Goal: Information Seeking & Learning: Learn about a topic

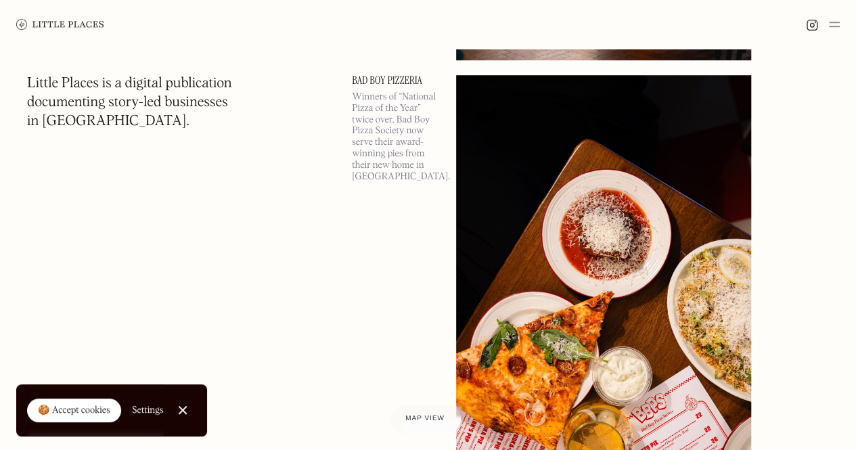
scroll to position [745, 0]
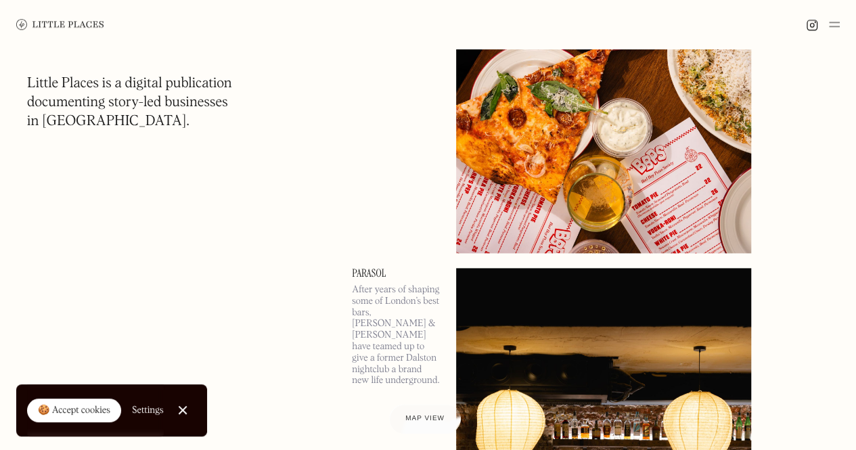
click at [839, 22] on div at bounding box center [428, 24] width 856 height 49
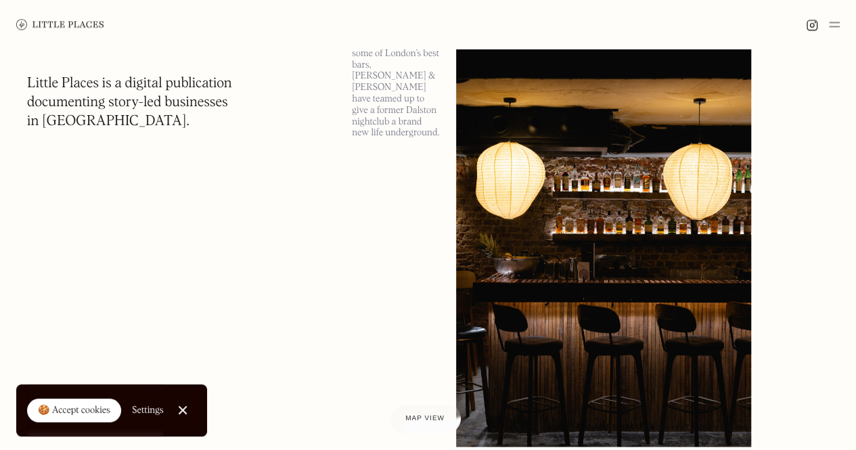
click at [832, 26] on img at bounding box center [834, 24] width 11 height 16
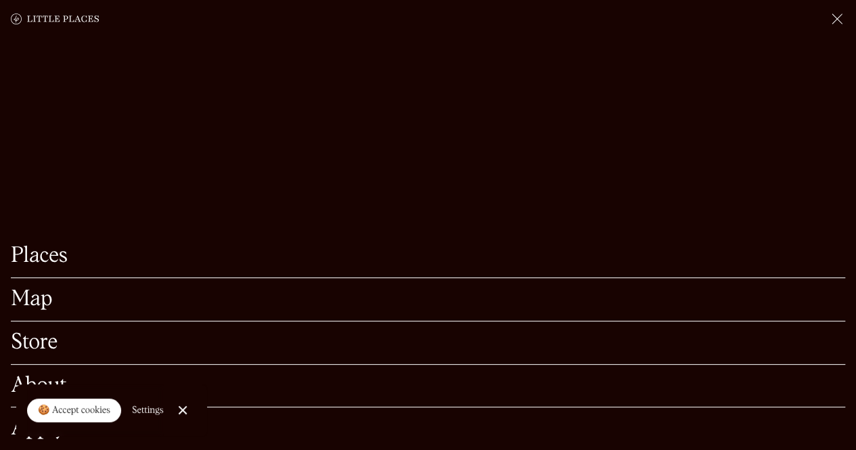
scroll to position [1489, 0]
click at [187, 411] on link "Close Cookie Popup" at bounding box center [182, 410] width 27 height 27
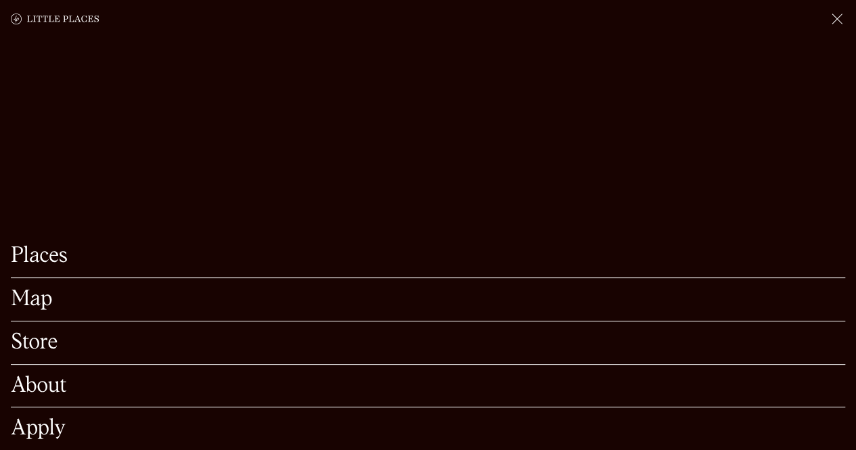
scroll to position [1985, 0]
click at [45, 418] on link "Apply" at bounding box center [428, 428] width 835 height 21
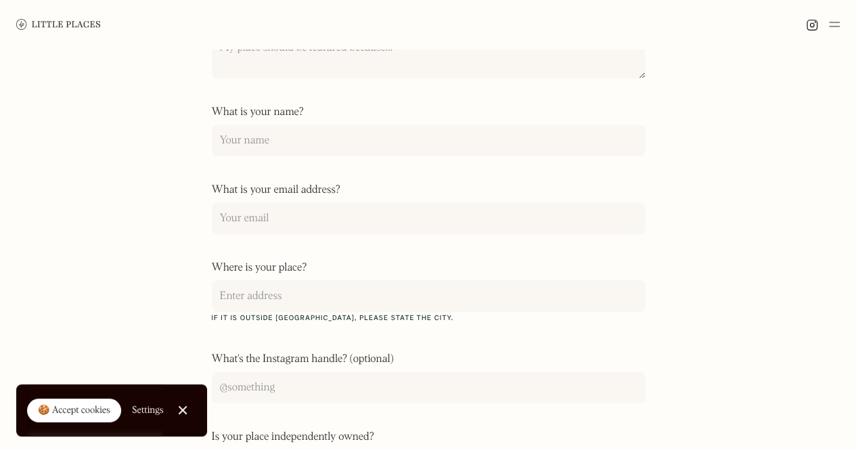
scroll to position [496, 0]
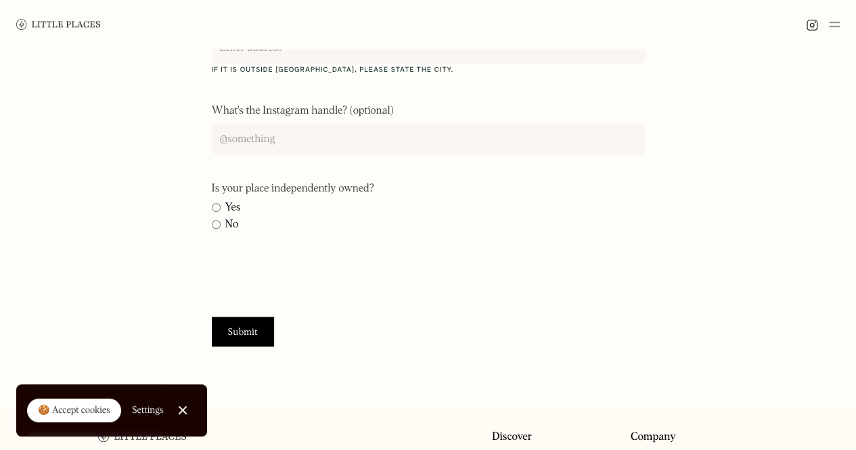
click at [837, 24] on img at bounding box center [834, 24] width 11 height 16
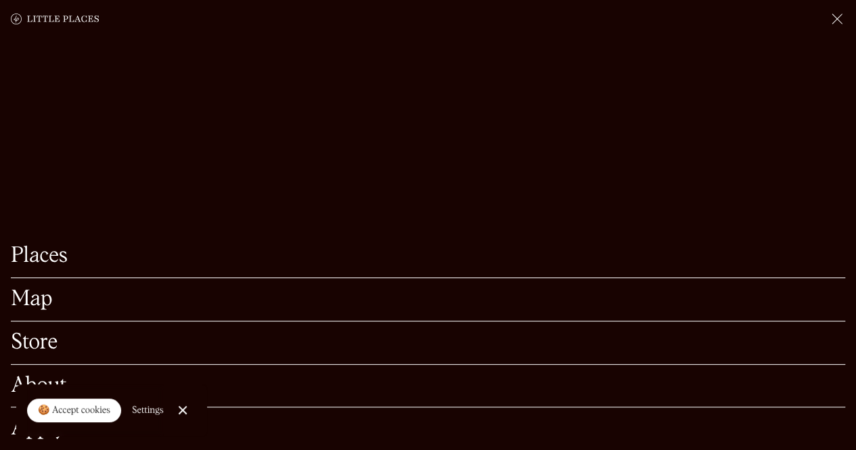
scroll to position [422, 0]
click at [68, 376] on link "About" at bounding box center [428, 386] width 835 height 21
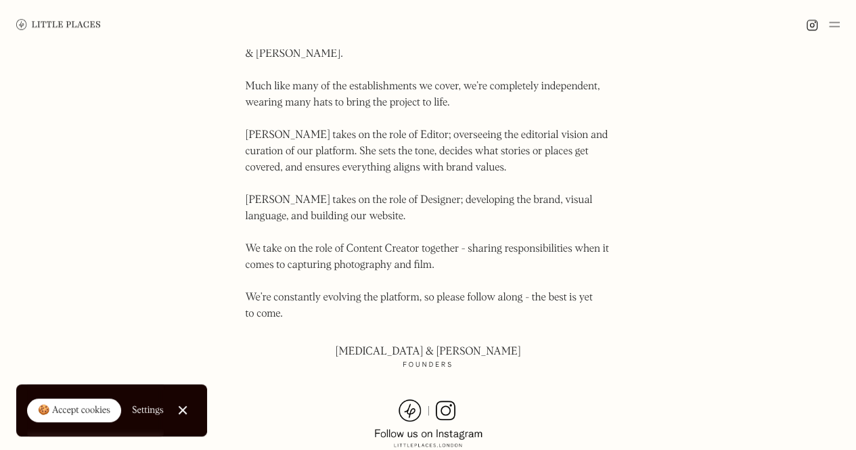
scroll to position [778, 0]
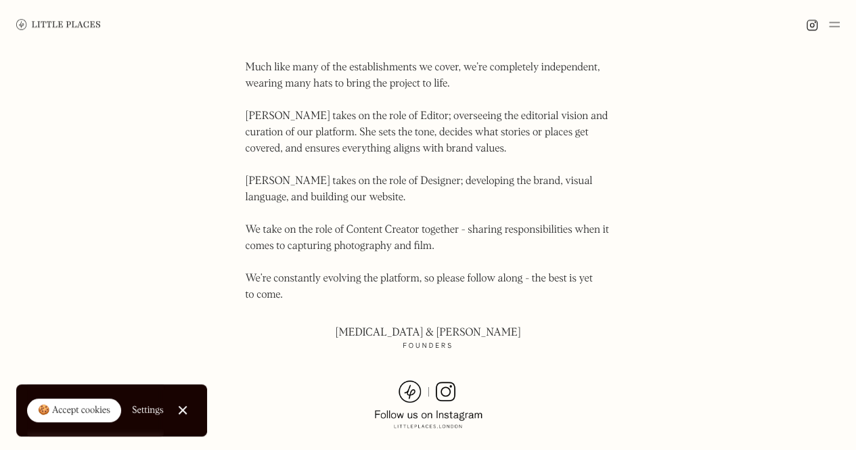
click at [299, 162] on p "Little Places is run by husband and wife [PERSON_NAME] & [PERSON_NAME]. Much li…" at bounding box center [428, 157] width 365 height 292
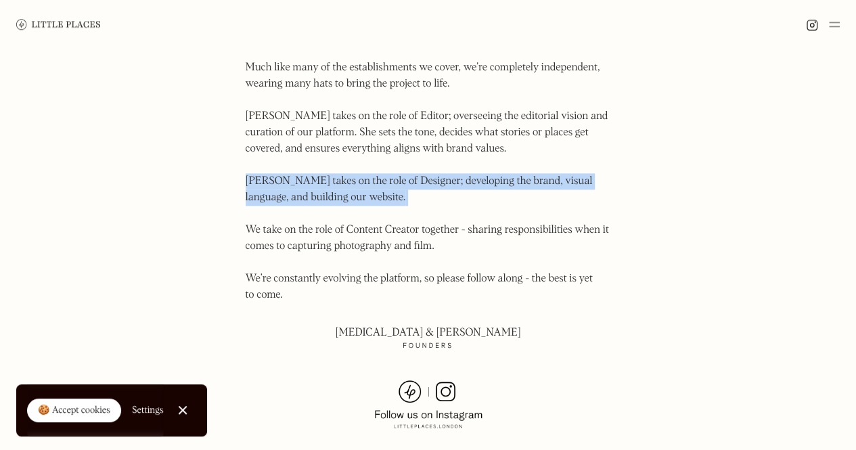
click at [299, 162] on p "Little Places is run by husband and wife [PERSON_NAME] & [PERSON_NAME]. Much li…" at bounding box center [428, 157] width 365 height 292
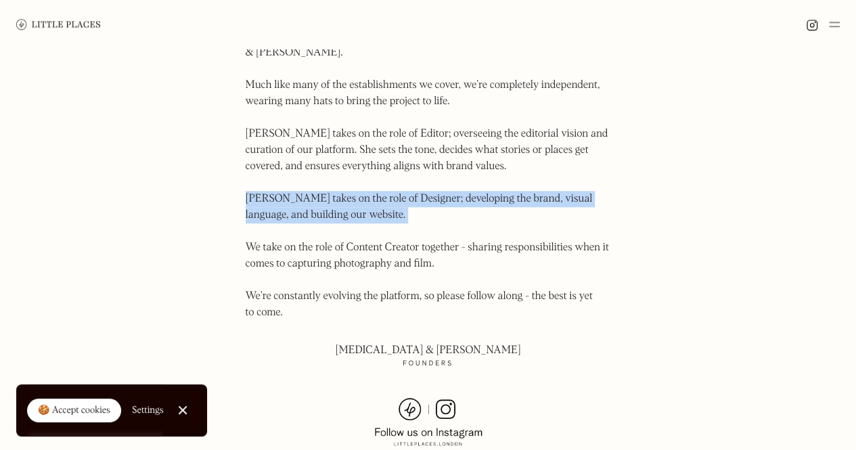
scroll to position [512, 0]
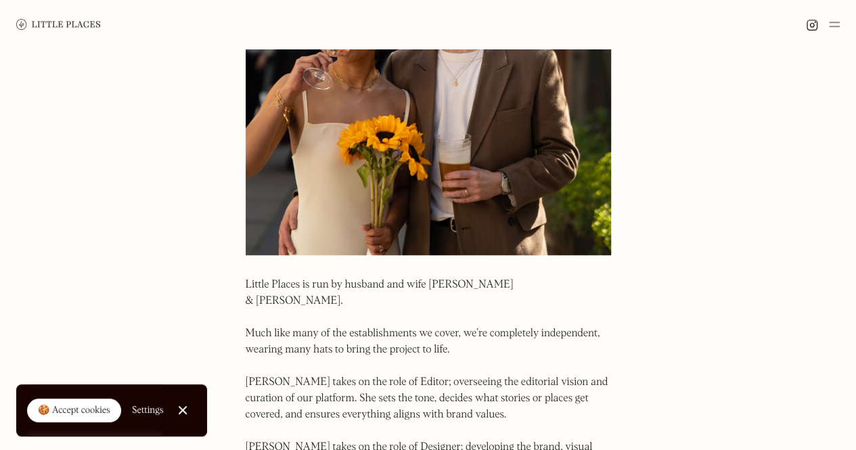
click at [470, 286] on p "Little Places is run by husband and wife [PERSON_NAME] & [PERSON_NAME]. Much li…" at bounding box center [428, 423] width 365 height 292
